Goal: Obtain resource: Obtain resource

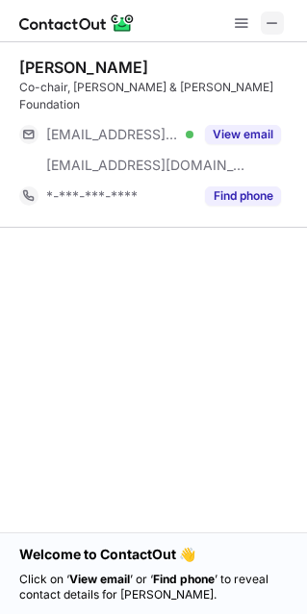
click at [281, 26] on button at bounding box center [271, 23] width 23 height 23
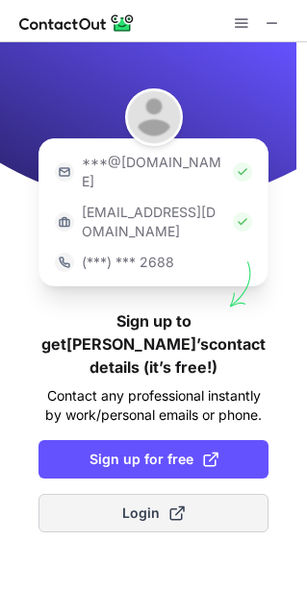
click at [116, 494] on button "Login" at bounding box center [153, 513] width 230 height 38
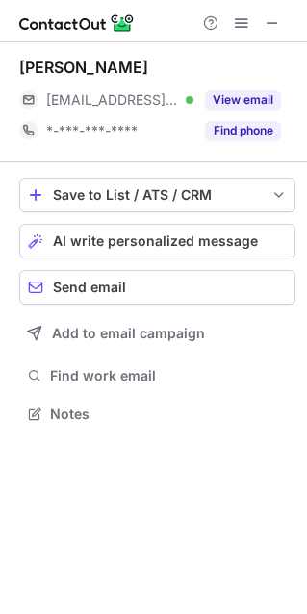
scroll to position [10, 10]
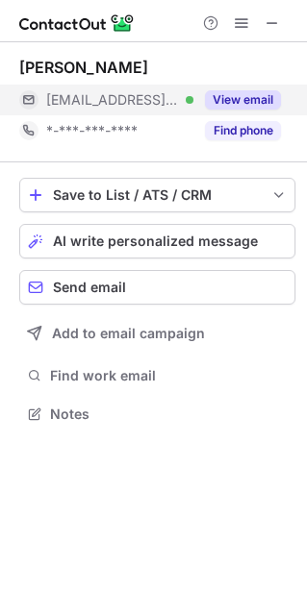
click at [218, 86] on div "View email" at bounding box center [236, 100] width 87 height 31
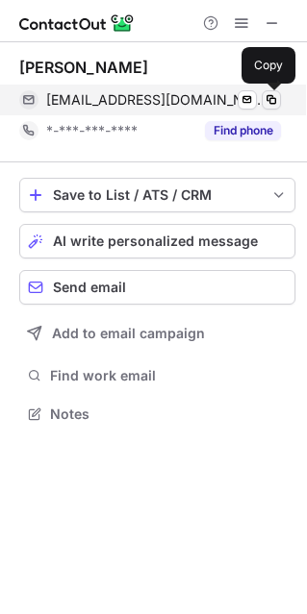
click at [267, 95] on span at bounding box center [270, 99] width 15 height 15
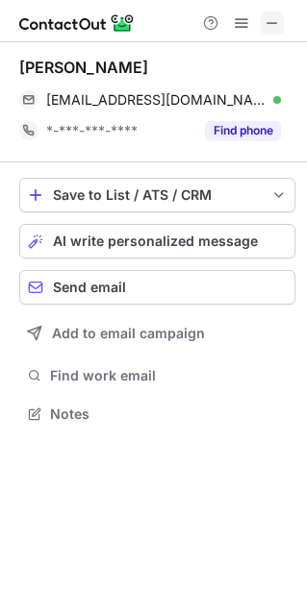
click at [281, 30] on button at bounding box center [271, 23] width 23 height 23
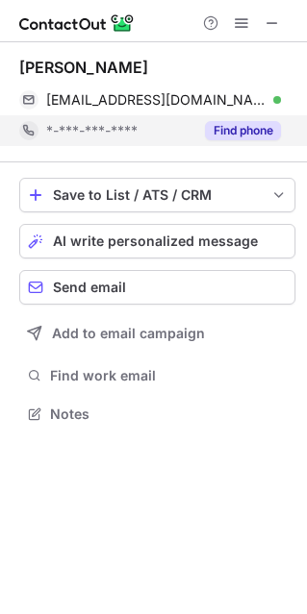
click at [231, 131] on button "Find phone" at bounding box center [243, 130] width 76 height 19
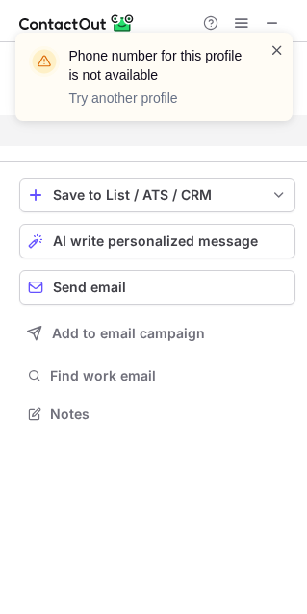
scroll to position [369, 306]
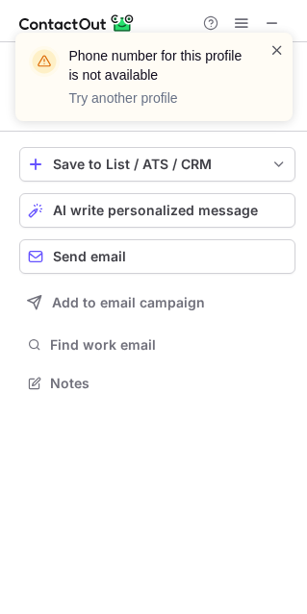
click at [271, 44] on span at bounding box center [276, 49] width 15 height 19
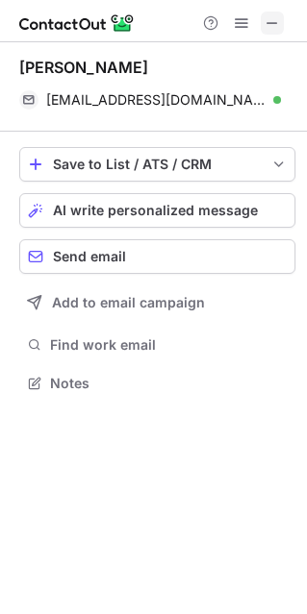
click at [264, 15] on span at bounding box center [271, 22] width 15 height 15
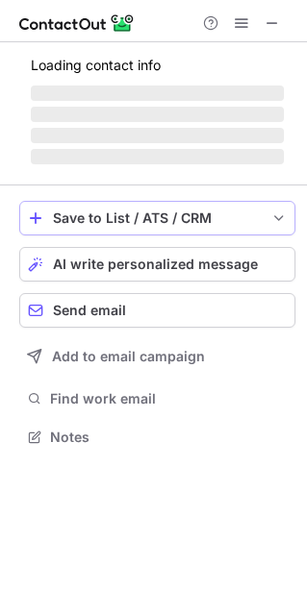
scroll to position [449, 306]
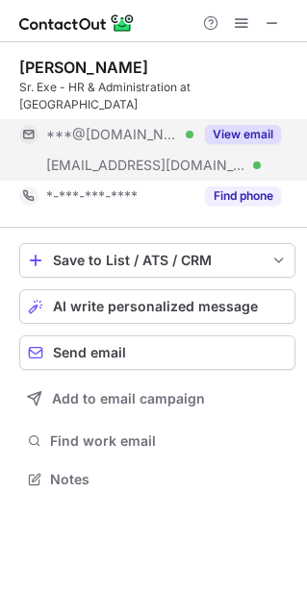
click at [251, 125] on button "View email" at bounding box center [243, 134] width 76 height 19
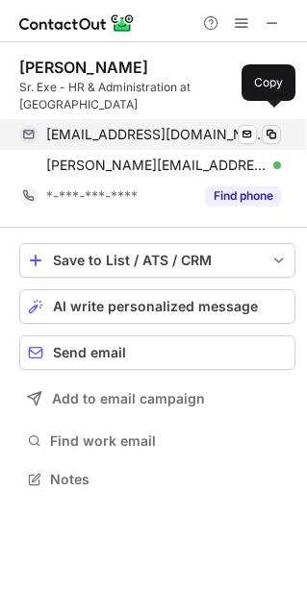
click at [270, 127] on span at bounding box center [270, 134] width 15 height 15
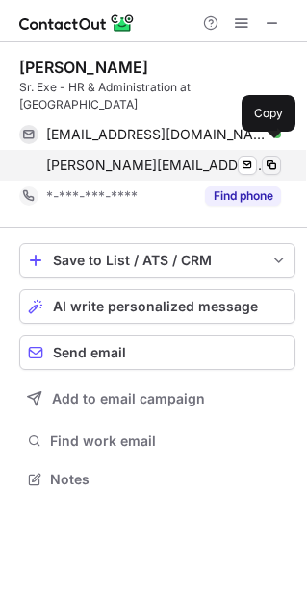
click at [270, 158] on span at bounding box center [270, 165] width 15 height 15
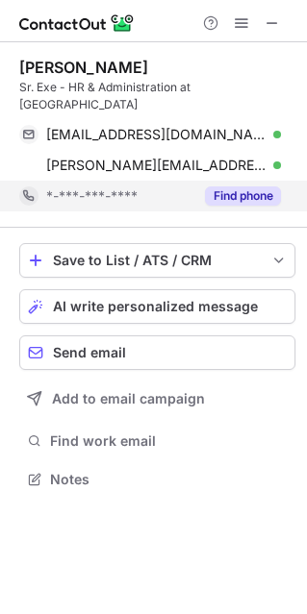
click at [259, 186] on button "Find phone" at bounding box center [243, 195] width 76 height 19
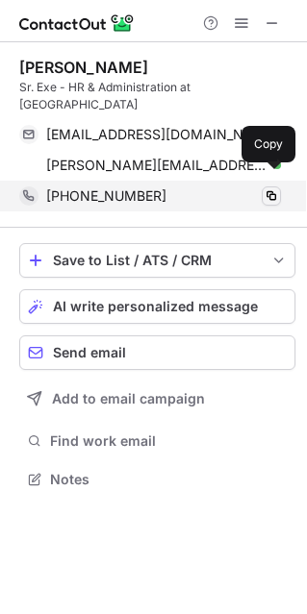
click at [277, 188] on span at bounding box center [270, 195] width 15 height 15
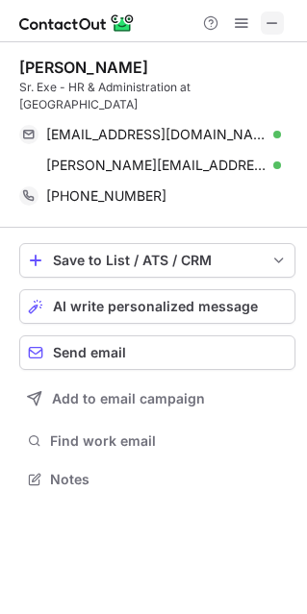
click at [280, 19] on button at bounding box center [271, 23] width 23 height 23
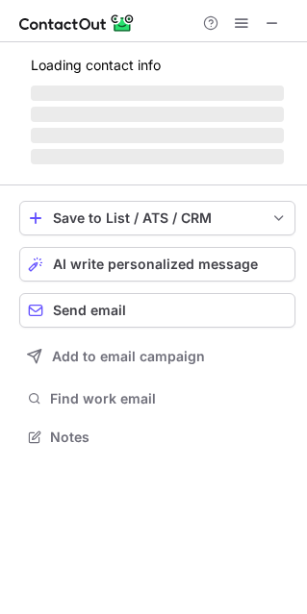
scroll to position [449, 306]
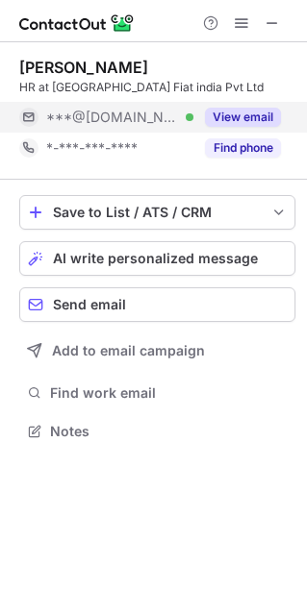
click at [258, 113] on button "View email" at bounding box center [243, 117] width 76 height 19
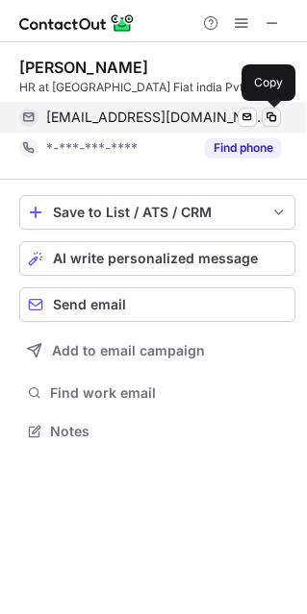
click at [277, 115] on span at bounding box center [270, 117] width 15 height 15
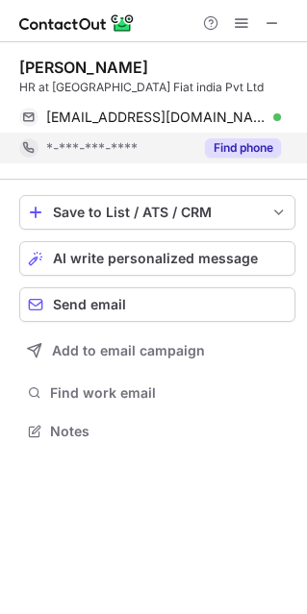
click at [225, 146] on button "Find phone" at bounding box center [243, 147] width 76 height 19
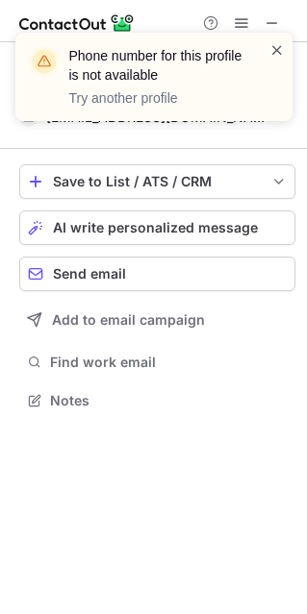
scroll to position [10, 10]
click at [271, 40] on span at bounding box center [276, 49] width 15 height 19
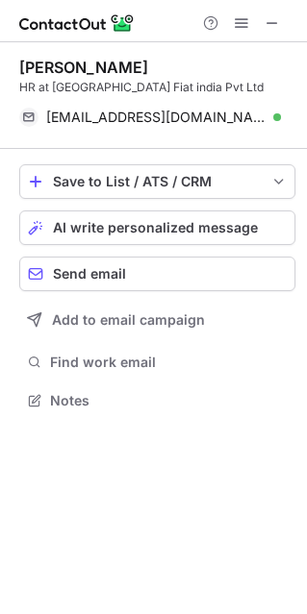
scroll to position [386, 306]
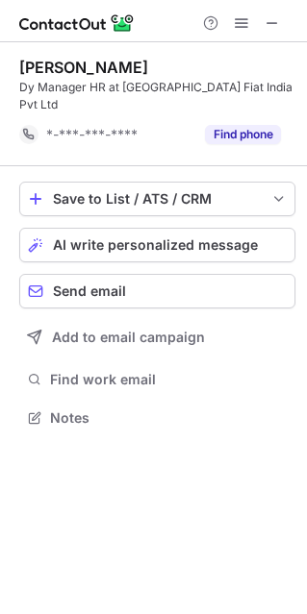
scroll to position [10, 10]
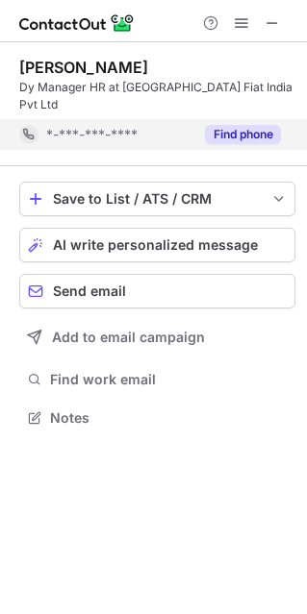
click at [246, 125] on button "Find phone" at bounding box center [243, 134] width 76 height 19
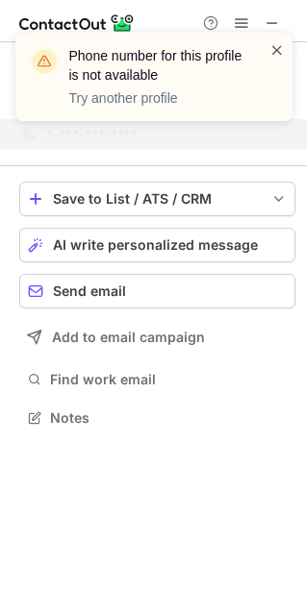
click at [272, 45] on span at bounding box center [276, 49] width 15 height 19
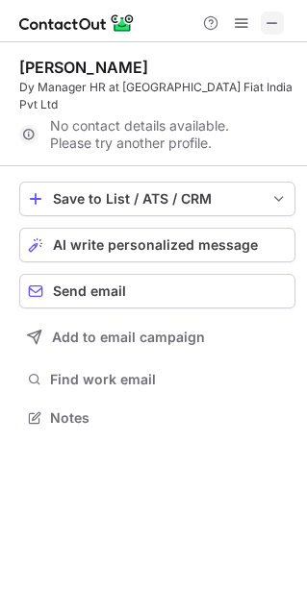
click at [264, 23] on span at bounding box center [271, 22] width 15 height 15
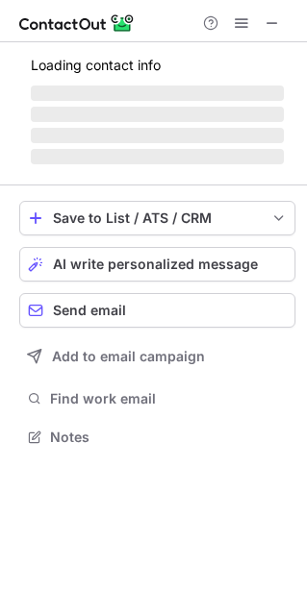
scroll to position [465, 306]
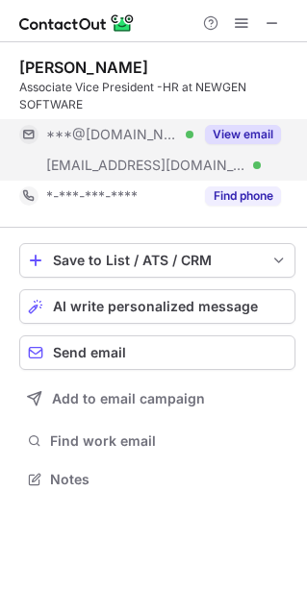
click at [241, 136] on button "View email" at bounding box center [243, 134] width 76 height 19
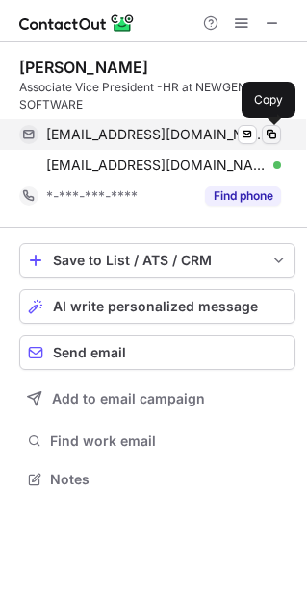
click at [272, 133] on span at bounding box center [270, 134] width 15 height 15
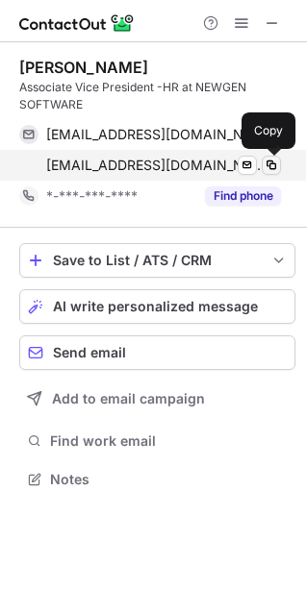
click at [271, 169] on span at bounding box center [270, 165] width 15 height 15
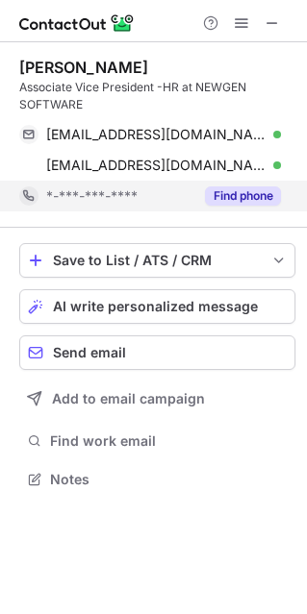
click at [243, 191] on button "Find phone" at bounding box center [243, 195] width 76 height 19
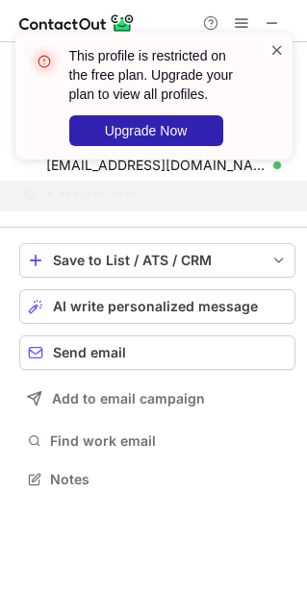
click at [279, 57] on span at bounding box center [276, 49] width 15 height 19
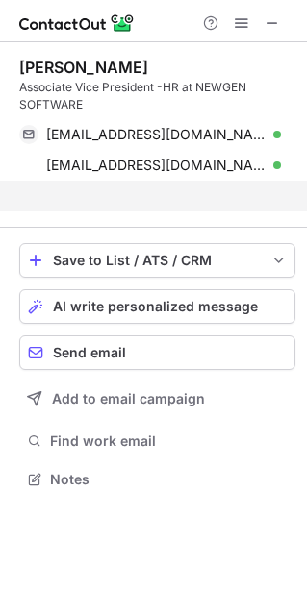
scroll to position [434, 306]
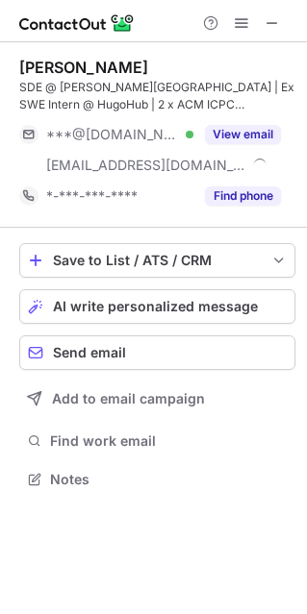
scroll to position [465, 306]
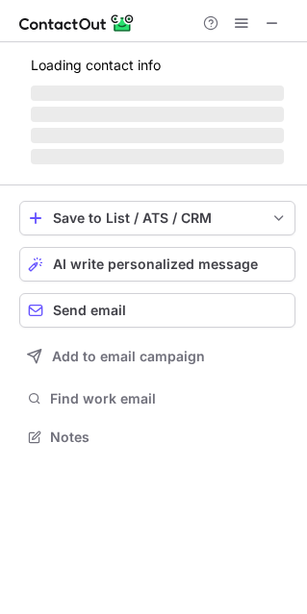
scroll to position [465, 306]
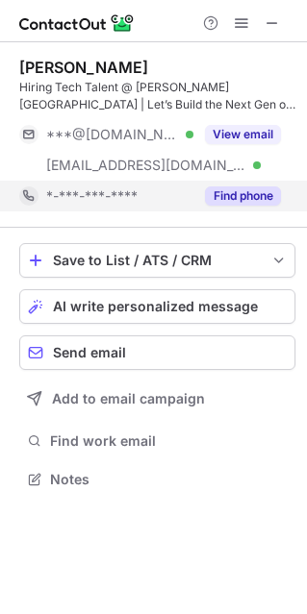
click at [258, 201] on button "Find phone" at bounding box center [243, 195] width 76 height 19
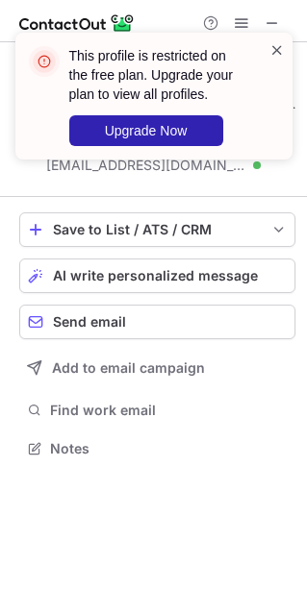
scroll to position [434, 306]
click at [281, 43] on span at bounding box center [276, 49] width 15 height 19
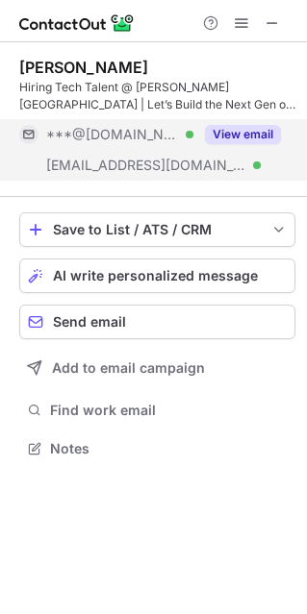
click at [251, 132] on button "View email" at bounding box center [243, 134] width 76 height 19
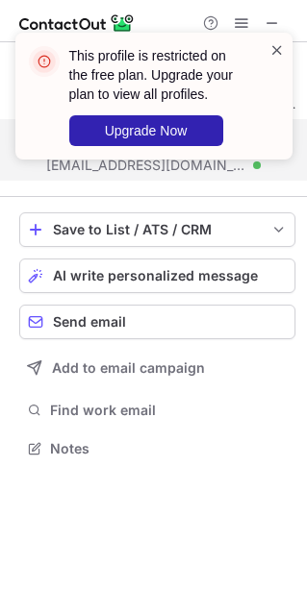
click at [277, 51] on span at bounding box center [276, 49] width 15 height 19
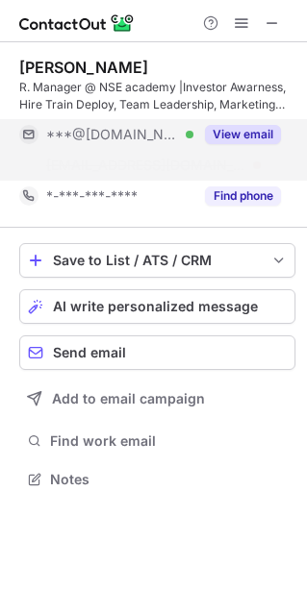
scroll to position [434, 306]
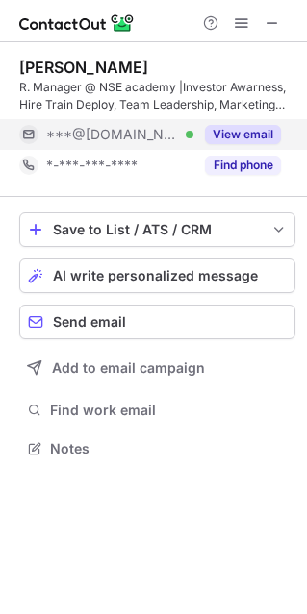
click at [237, 131] on button "View email" at bounding box center [243, 134] width 76 height 19
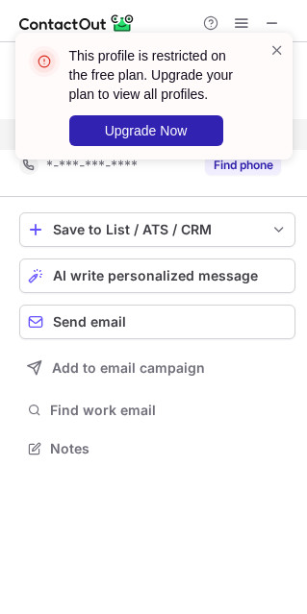
click at [272, 37] on div "This profile is restricted on the free plan. Upgrade your plan to view all prof…" at bounding box center [153, 96] width 277 height 127
click at [281, 47] on span at bounding box center [276, 49] width 15 height 19
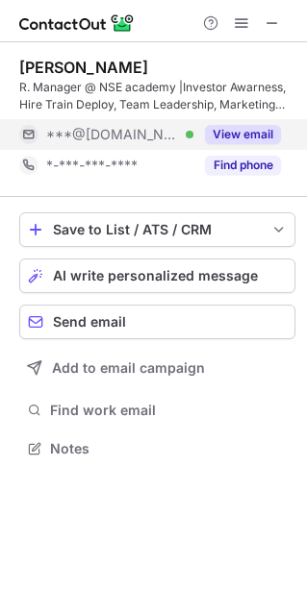
click at [239, 136] on button "View email" at bounding box center [243, 134] width 76 height 19
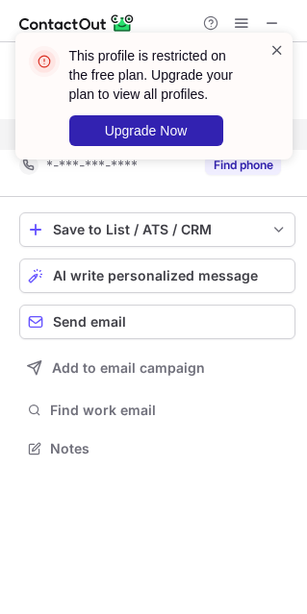
click at [278, 46] on span at bounding box center [276, 49] width 15 height 19
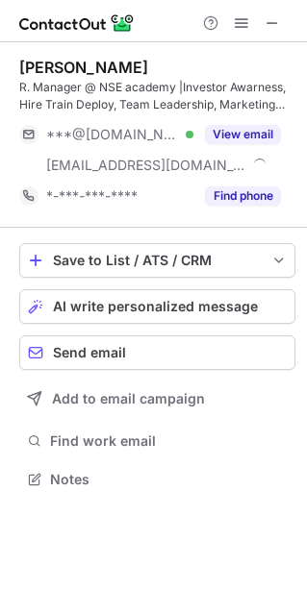
scroll to position [465, 306]
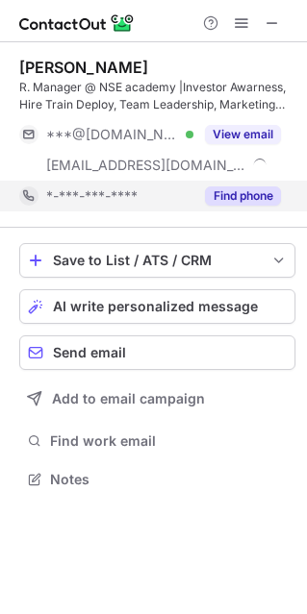
click at [238, 195] on button "Find phone" at bounding box center [243, 195] width 76 height 19
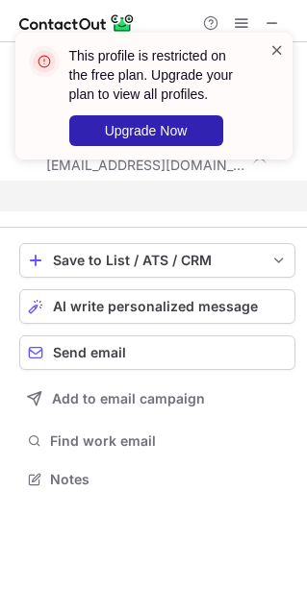
click at [269, 59] on span at bounding box center [276, 49] width 15 height 19
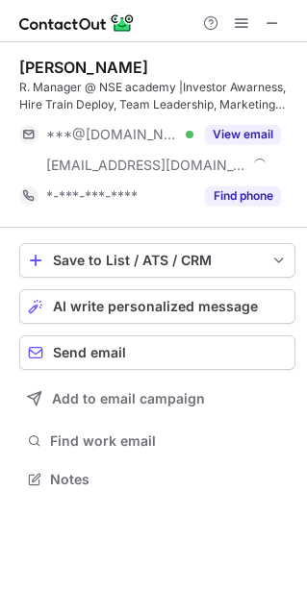
scroll to position [465, 306]
click at [270, 15] on span at bounding box center [271, 22] width 15 height 15
